Goal: Information Seeking & Learning: Learn about a topic

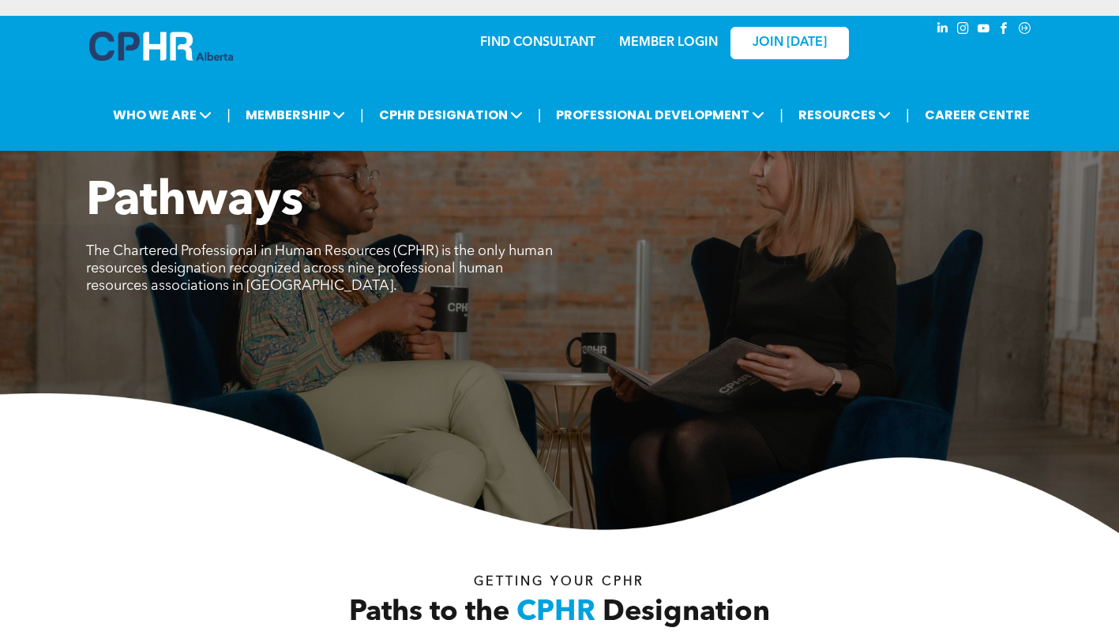
scroll to position [592, 0]
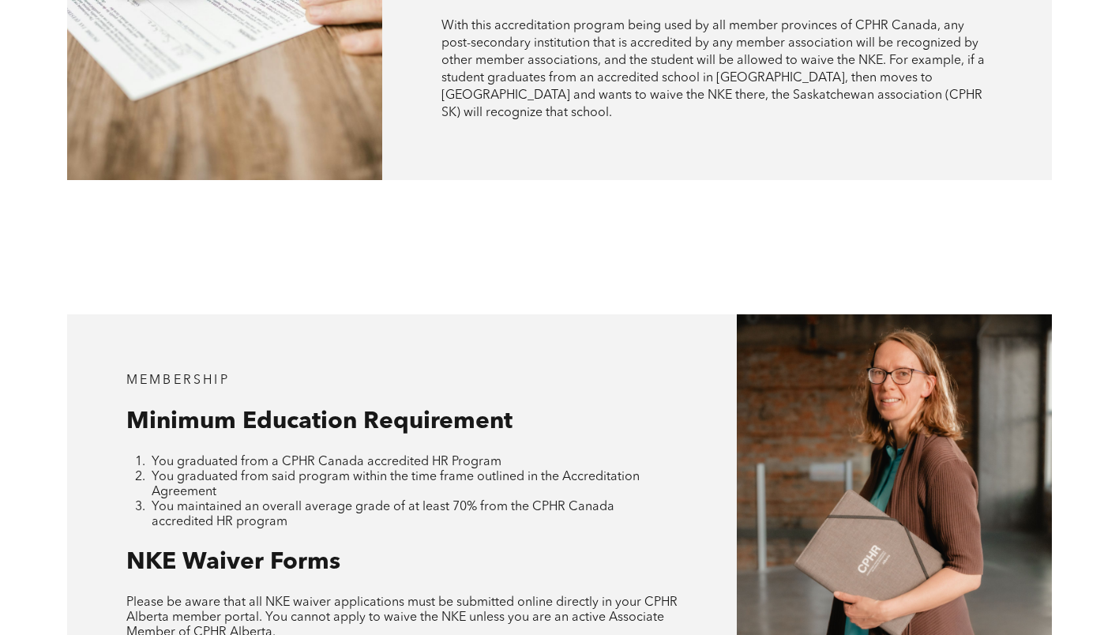
scroll to position [1419, 0]
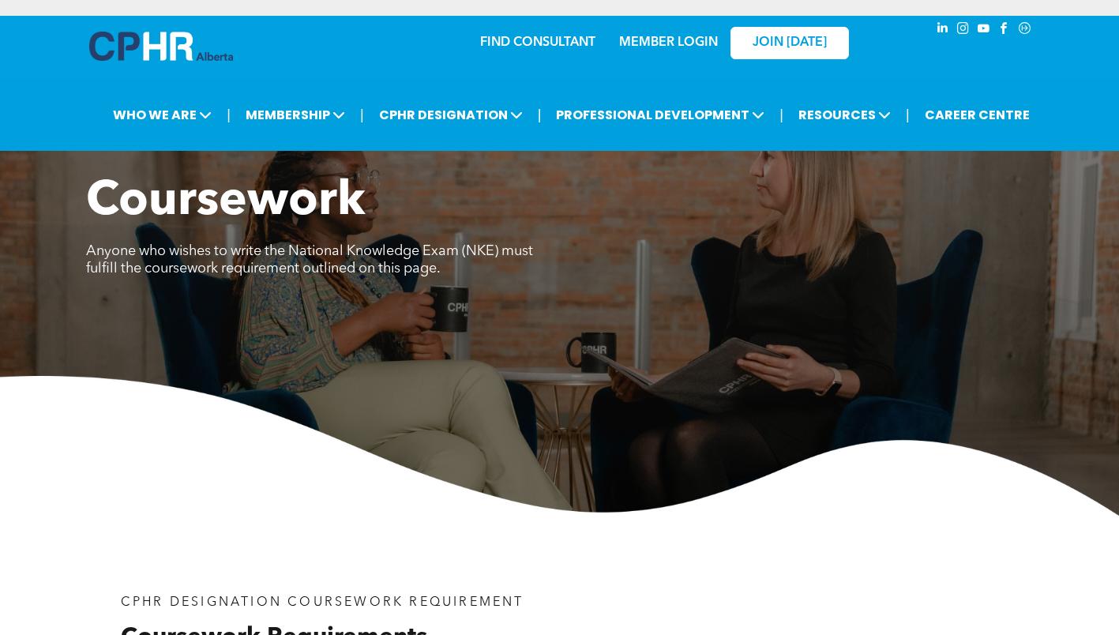
scroll to position [1027, 0]
